Goal: Navigation & Orientation: Find specific page/section

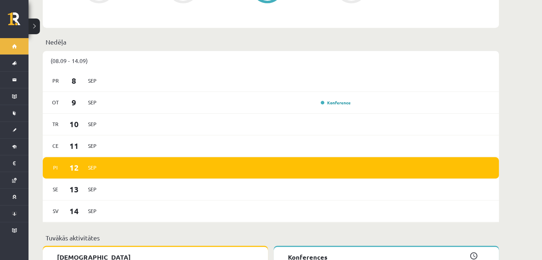
scroll to position [425, 0]
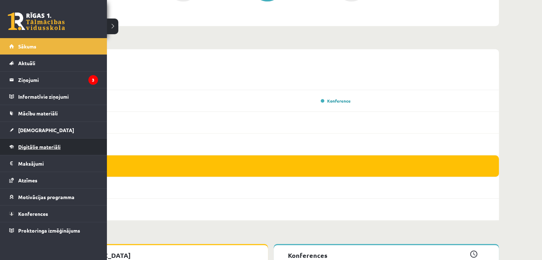
click at [10, 145] on link "Digitālie materiāli" at bounding box center [53, 147] width 89 height 16
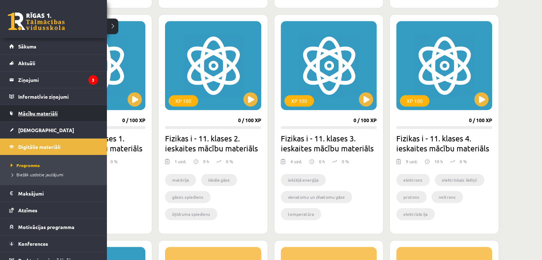
click at [10, 112] on link "Mācību materiāli" at bounding box center [53, 113] width 89 height 16
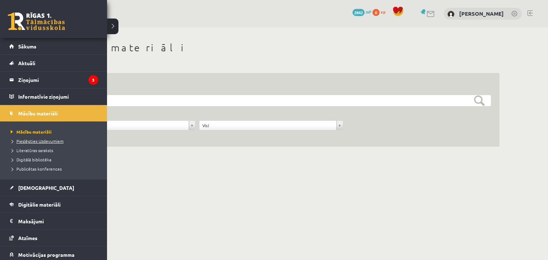
click at [25, 142] on span "Pieslēgties Uzdevumiem" at bounding box center [36, 141] width 55 height 6
click at [17, 184] on link "[DEMOGRAPHIC_DATA]" at bounding box center [53, 188] width 89 height 16
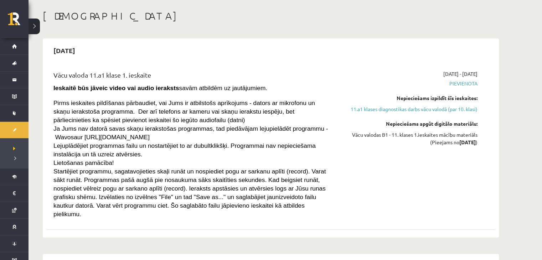
scroll to position [11, 0]
